Goal: Task Accomplishment & Management: Manage account settings

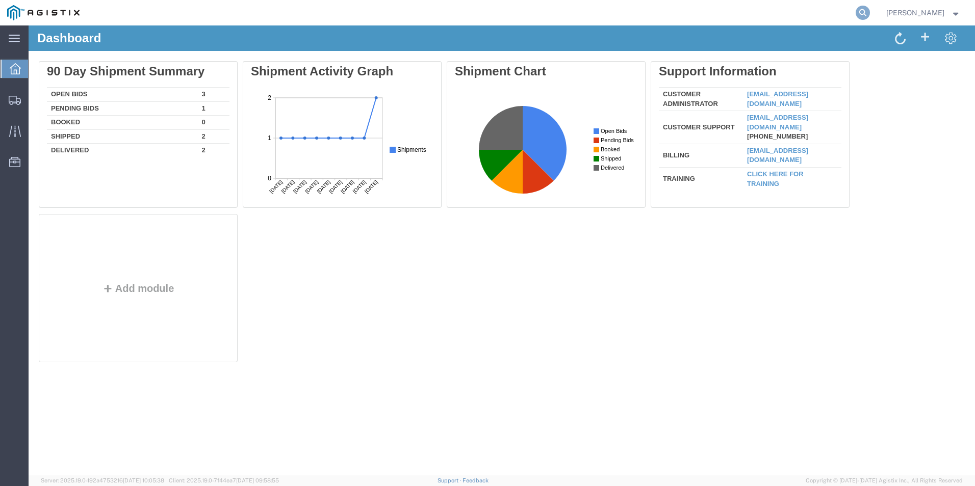
click at [870, 10] on icon at bounding box center [863, 13] width 14 height 14
click at [786, 12] on input "search" at bounding box center [701, 13] width 310 height 24
paste input "56629670"
type input "56629670"
click at [868, 13] on icon at bounding box center [863, 13] width 14 height 14
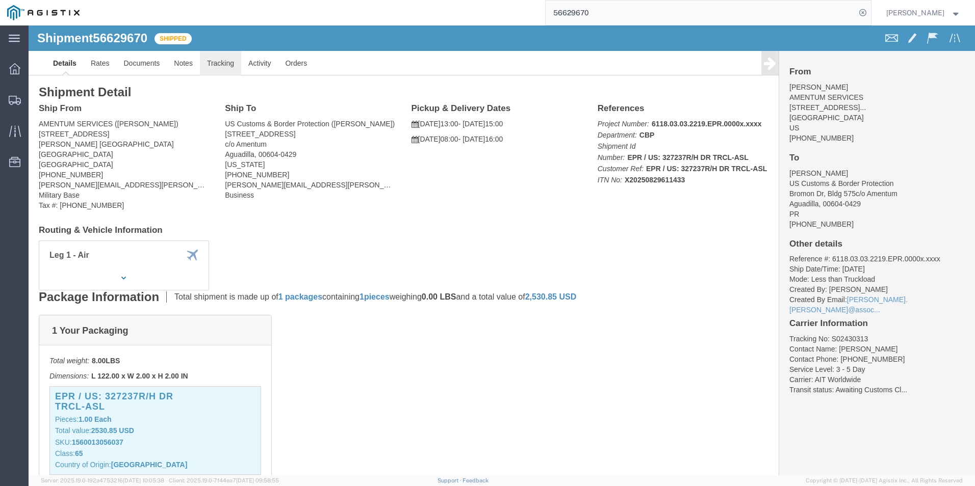
click link "Tracking"
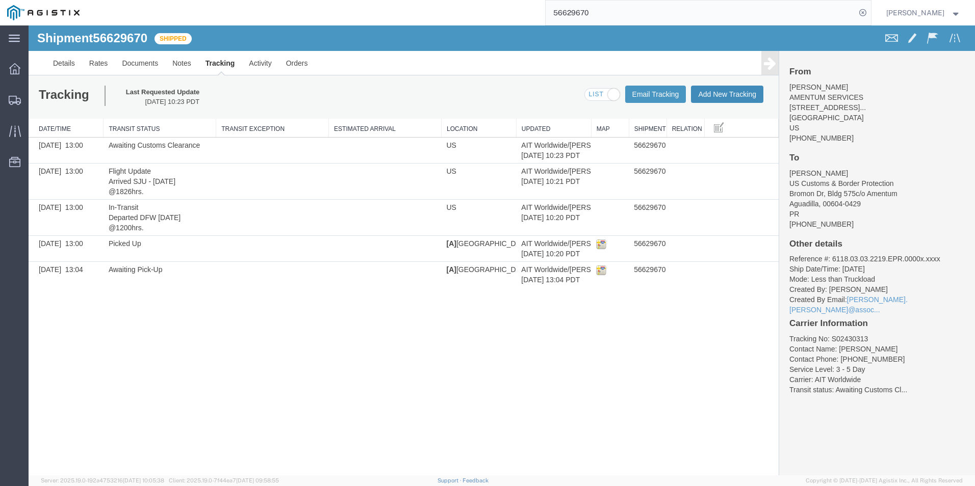
click at [741, 89] on button "Add New Tracking" at bounding box center [727, 94] width 72 height 17
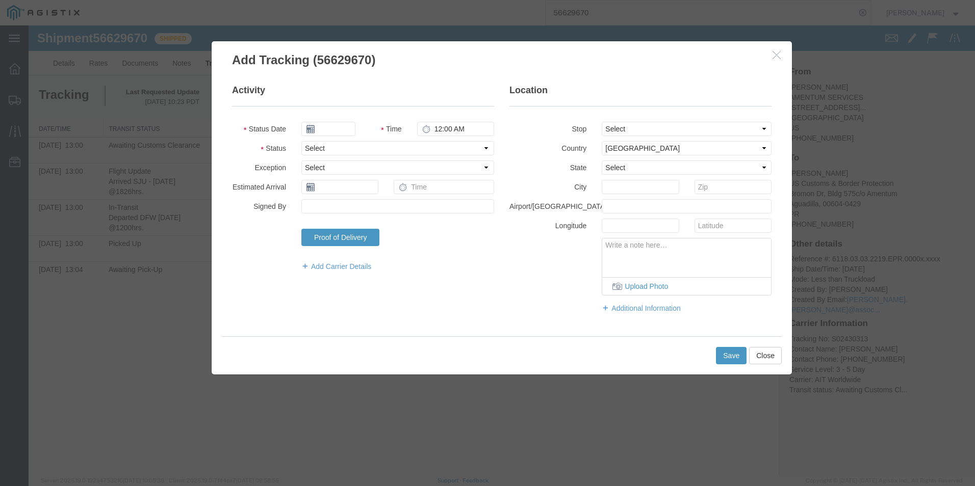
type input "[DATE]"
type input "2:00 PM"
click at [342, 130] on input "[DATE]" at bounding box center [328, 129] width 54 height 14
click at [374, 188] on td "11" at bounding box center [370, 192] width 15 height 15
type input "[DATE]"
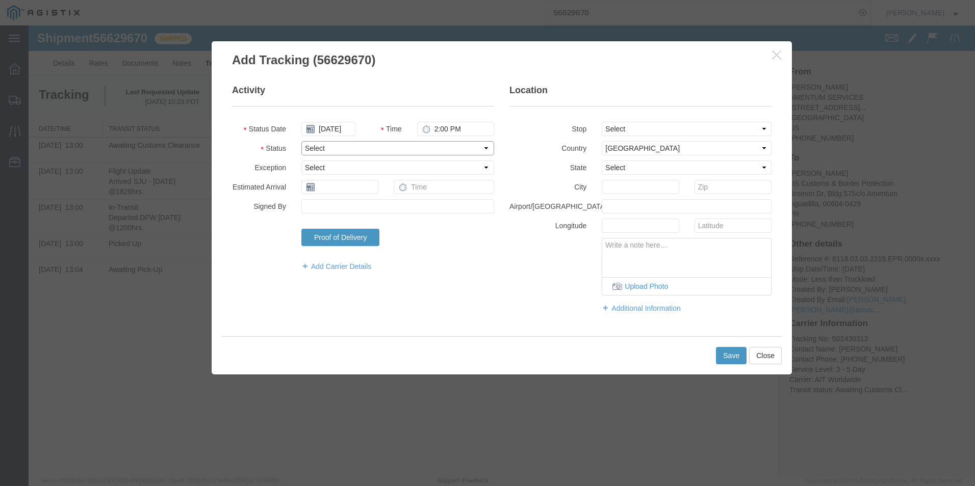
click at [332, 148] on select "Select Arrival Notice Available Arrival Notice Imported Arrive at Delivery Loca…" at bounding box center [397, 148] width 193 height 14
select select "DELIVRED"
click at [301, 141] on select "Select Arrival Notice Available Arrival Notice Imported Arrive at Delivery Loca…" at bounding box center [397, 148] width 193 height 14
click at [493, 313] on div "Activity Status Date [DATE] Time 2:00 PM Status Select Arrival Notice Available…" at bounding box center [501, 204] width 555 height 240
click at [717, 355] on button "Save" at bounding box center [731, 355] width 31 height 17
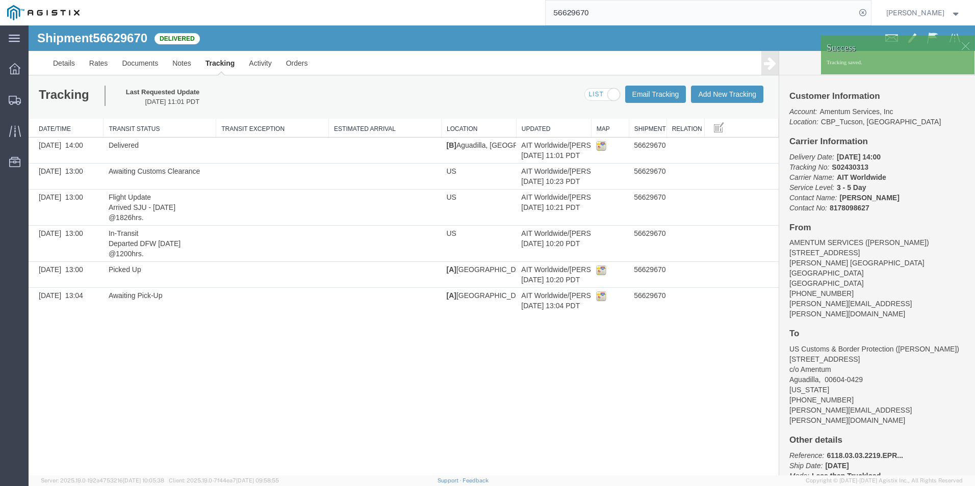
click at [953, 13] on strong "button" at bounding box center [955, 13] width 9 height 4
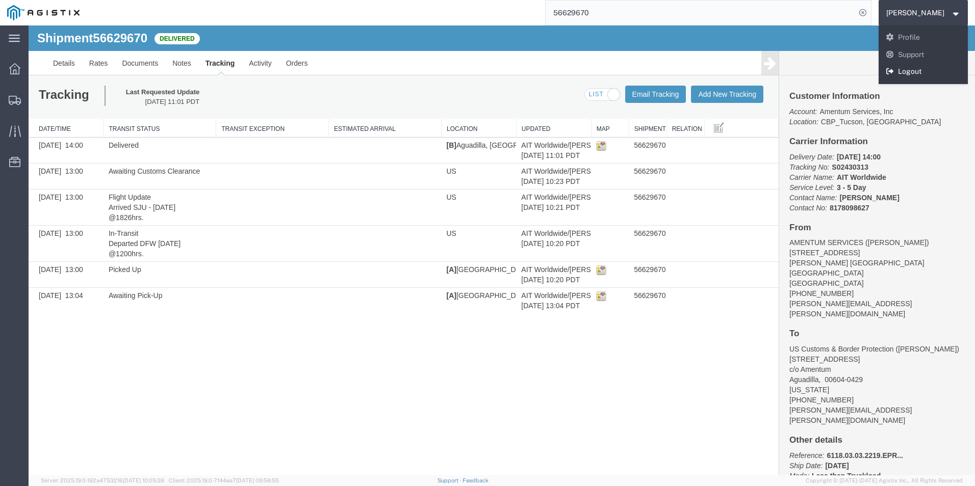
click at [945, 66] on link "Logout" at bounding box center [923, 71] width 90 height 17
